Goal: Check status: Check status

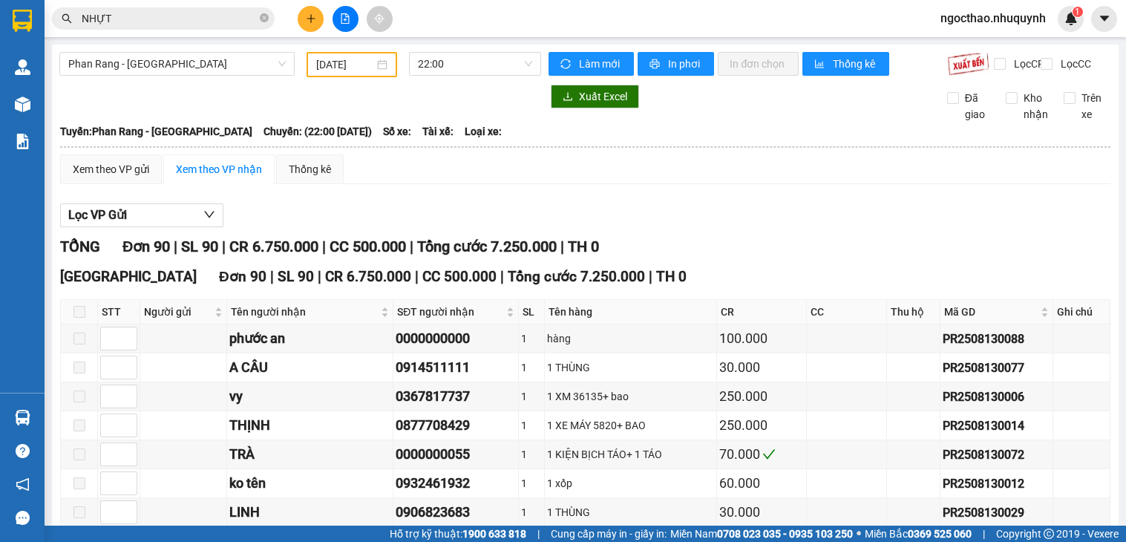
click at [168, 24] on input "NHỰT" at bounding box center [169, 18] width 175 height 16
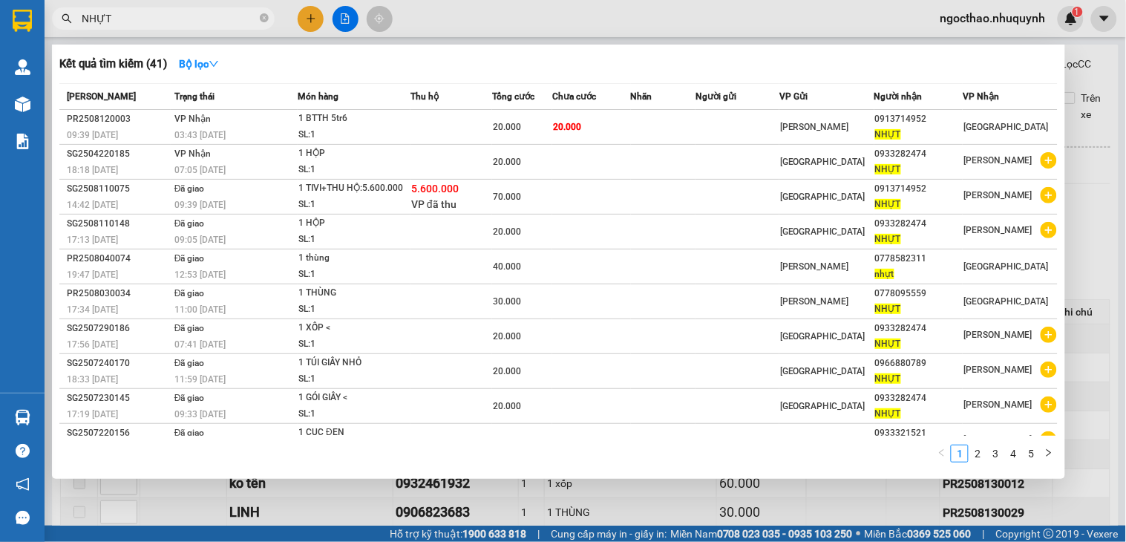
click at [168, 24] on input "NHỰT" at bounding box center [169, 18] width 175 height 16
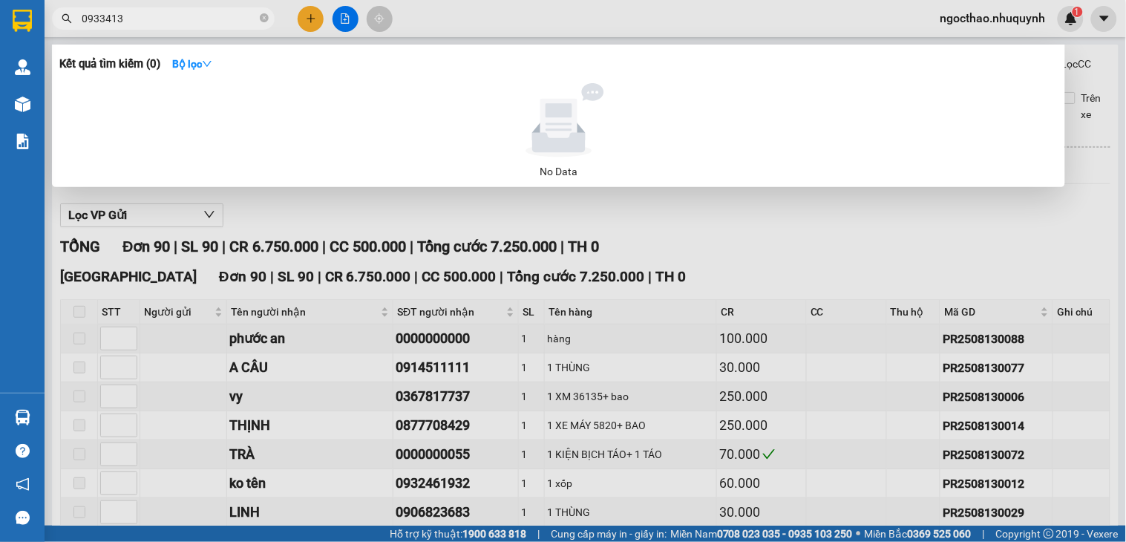
type input "0933413"
click at [698, 277] on div at bounding box center [563, 271] width 1126 height 542
click at [144, 13] on input "0933413" at bounding box center [169, 18] width 175 height 16
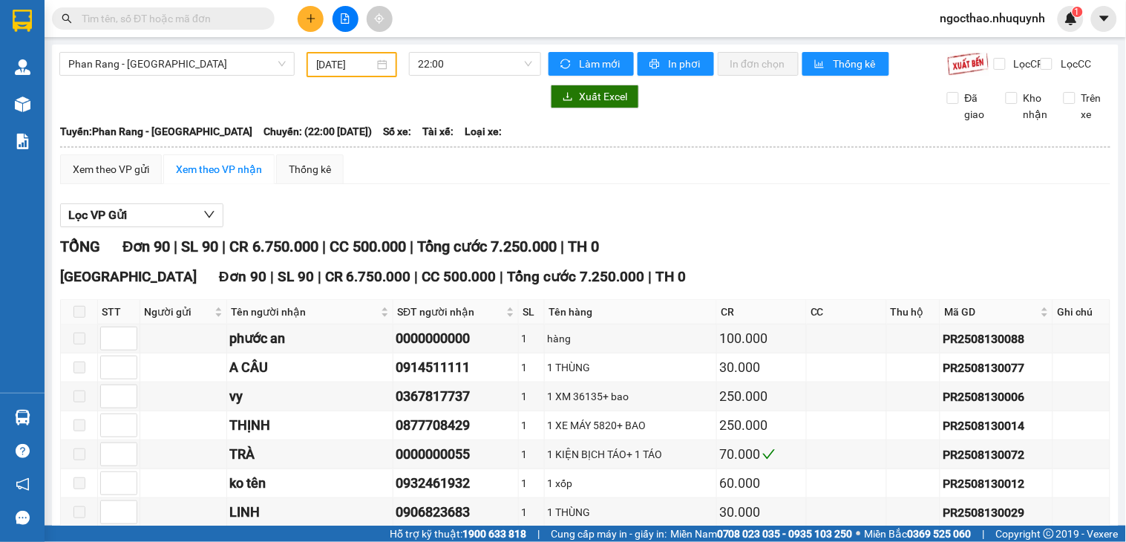
drag, startPoint x: 384, startPoint y: 41, endPoint x: 411, endPoint y: 48, distance: 28.4
click at [392, 45] on main "Phan Rang - [GEOGRAPHIC_DATA] [DATE] 22:00 Làm mới In phơi In đơn chọn Thống kê…" at bounding box center [563, 263] width 1126 height 526
click at [186, 9] on span at bounding box center [163, 18] width 223 height 22
click at [186, 10] on span at bounding box center [163, 18] width 223 height 22
click at [186, 12] on input "text" at bounding box center [169, 18] width 175 height 16
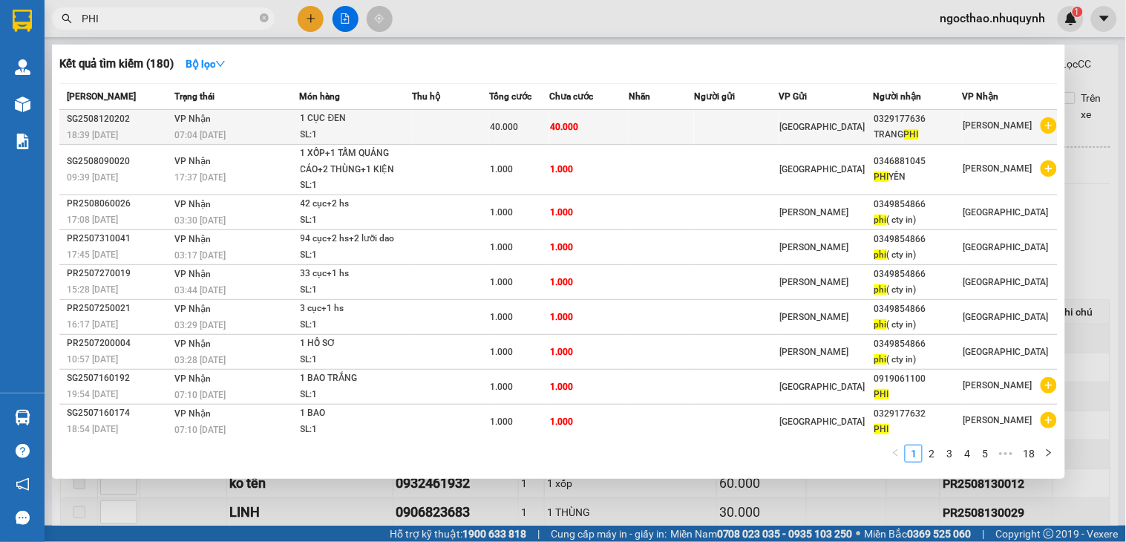
click at [730, 119] on td at bounding box center [736, 127] width 85 height 35
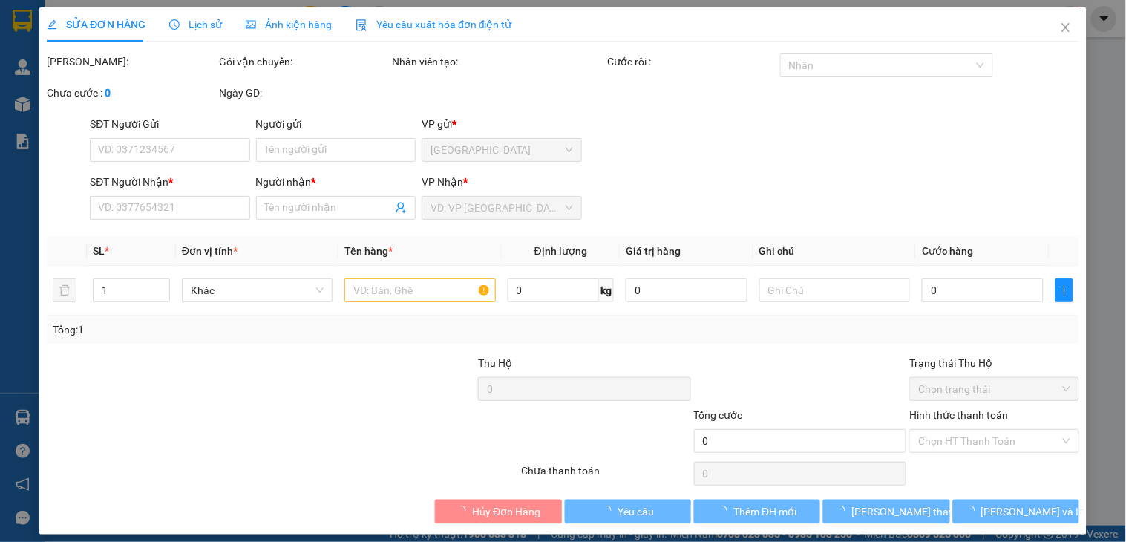
click at [192, 24] on span "Lịch sử" at bounding box center [195, 25] width 53 height 12
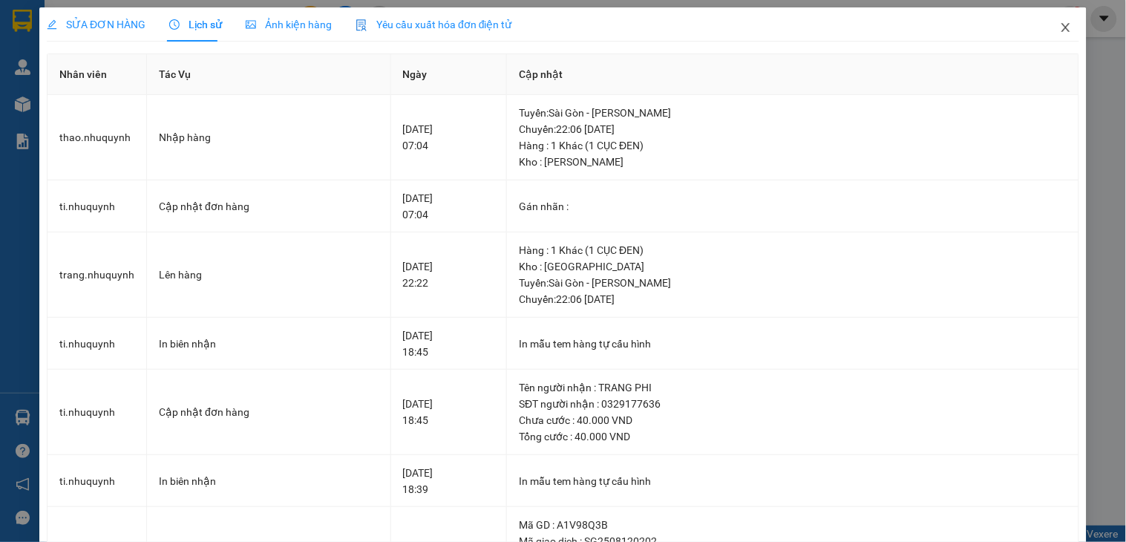
click at [1060, 28] on icon "close" at bounding box center [1066, 28] width 12 height 12
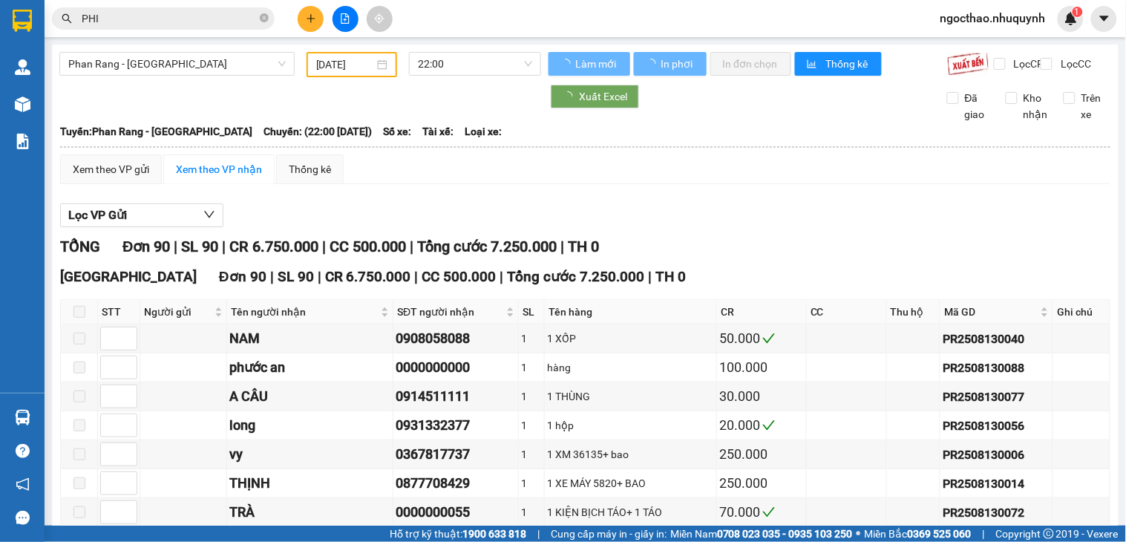
click at [167, 21] on input "PHI" at bounding box center [169, 18] width 175 height 16
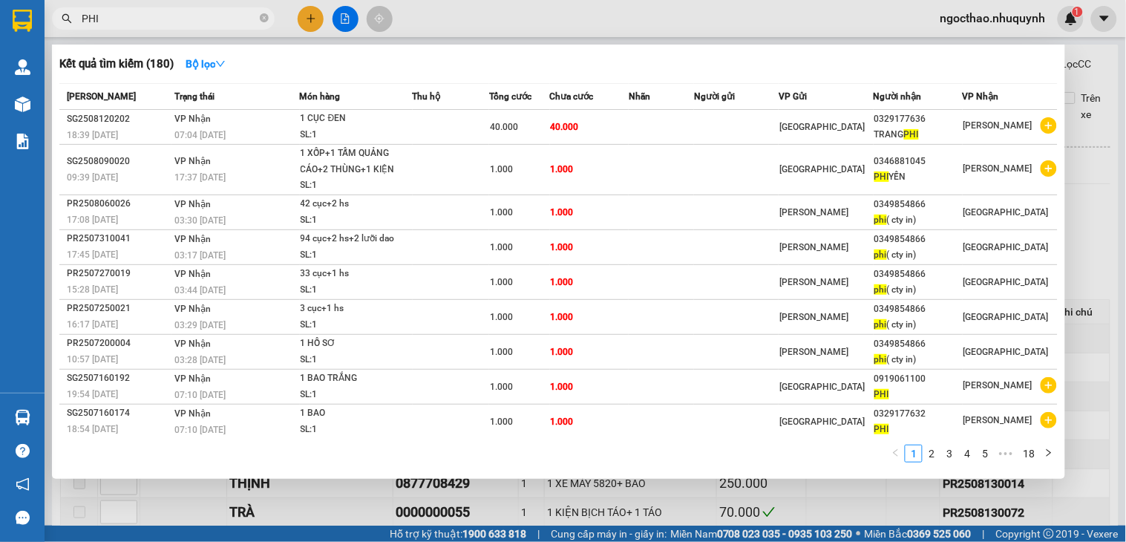
click at [174, 17] on input "PHI" at bounding box center [169, 18] width 175 height 16
click at [1029, 65] on div "Kết quả tìm kiếm ( 180 ) Bộ lọc" at bounding box center [558, 64] width 998 height 24
click at [954, 58] on div "Kết quả tìm kiếm ( 180 ) Bộ lọc" at bounding box center [558, 64] width 998 height 24
click at [673, 454] on div "1 2 3 4 5 ••• 18" at bounding box center [558, 458] width 998 height 27
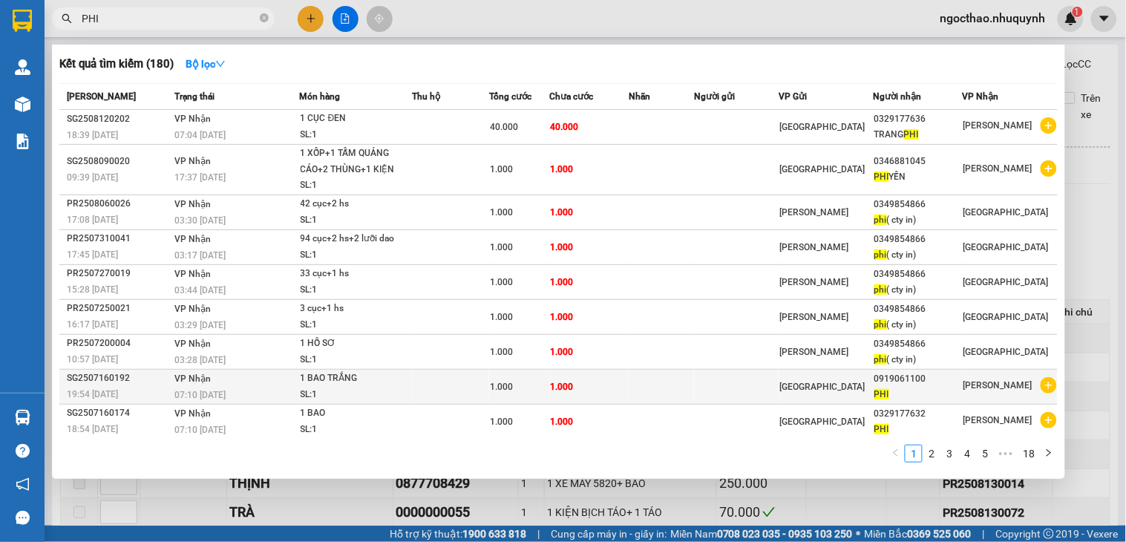
scroll to position [40, 0]
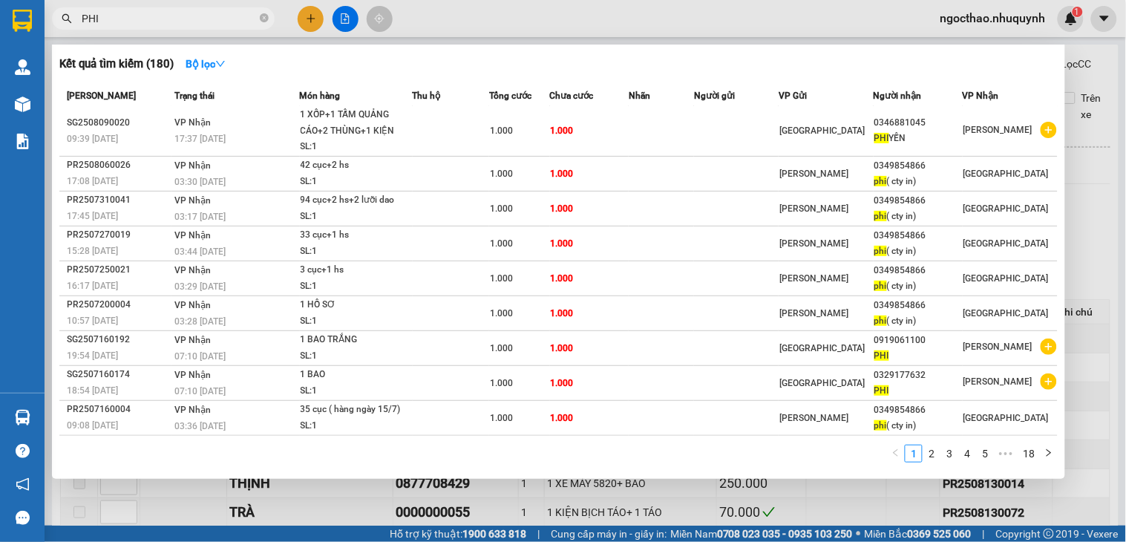
click at [178, 21] on input "PHI" at bounding box center [169, 18] width 175 height 16
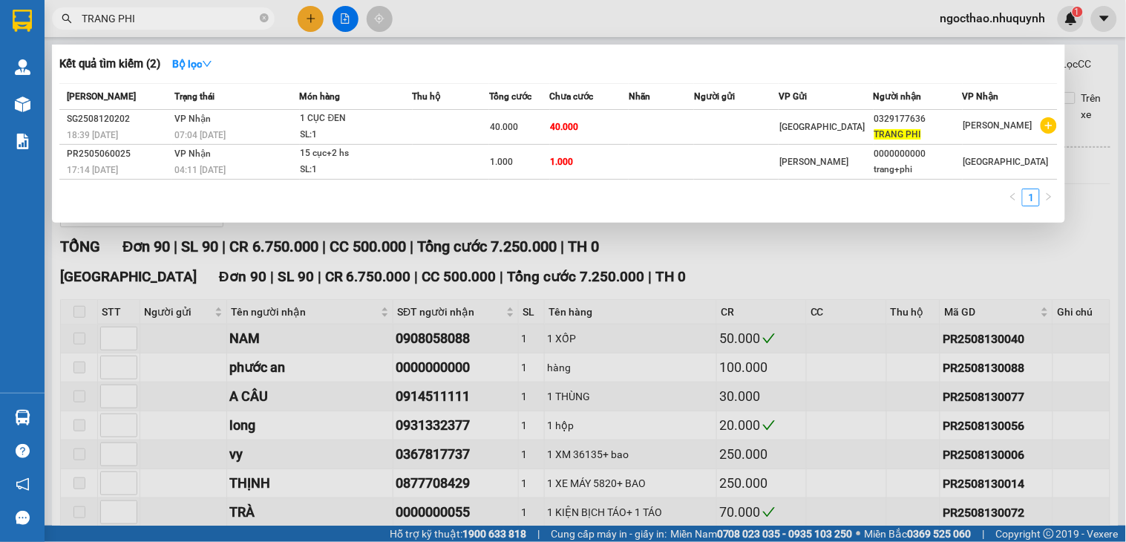
type input "TRANG PHI"
click at [917, 201] on div "1" at bounding box center [558, 202] width 998 height 27
